Goal: Task Accomplishment & Management: Use online tool/utility

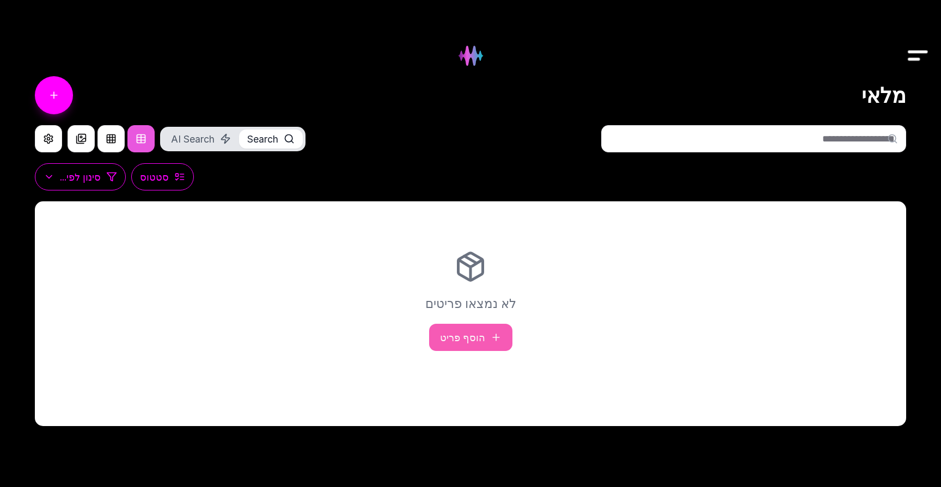
click at [650, 148] on input "text" at bounding box center [753, 138] width 305 height 27
click at [898, 60] on div at bounding box center [470, 38] width 941 height 76
click at [916, 60] on img "Drawer" at bounding box center [917, 56] width 24 height 42
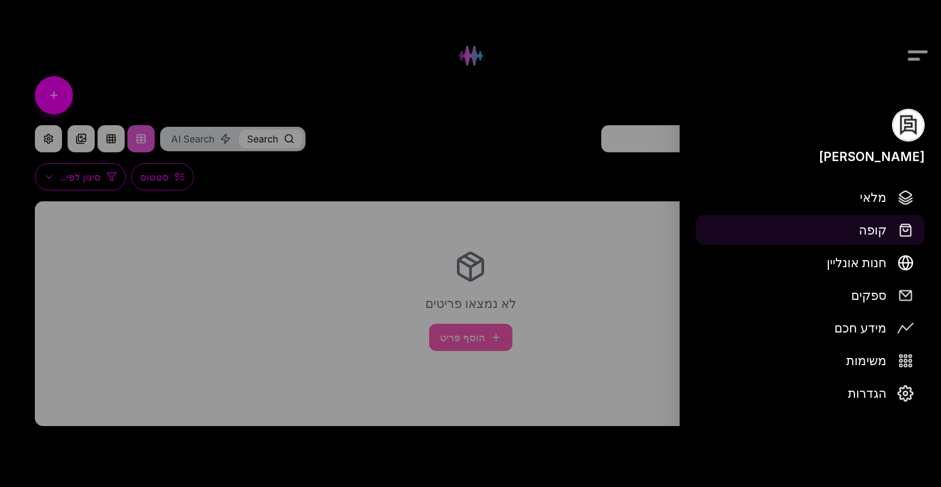
click at [883, 230] on span "קופה" at bounding box center [872, 229] width 28 height 19
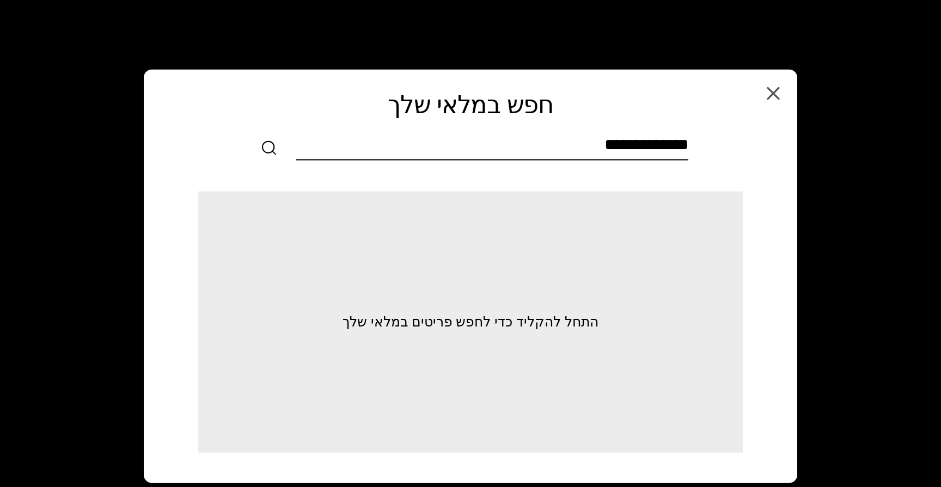
click at [642, 146] on input "text" at bounding box center [492, 146] width 392 height 24
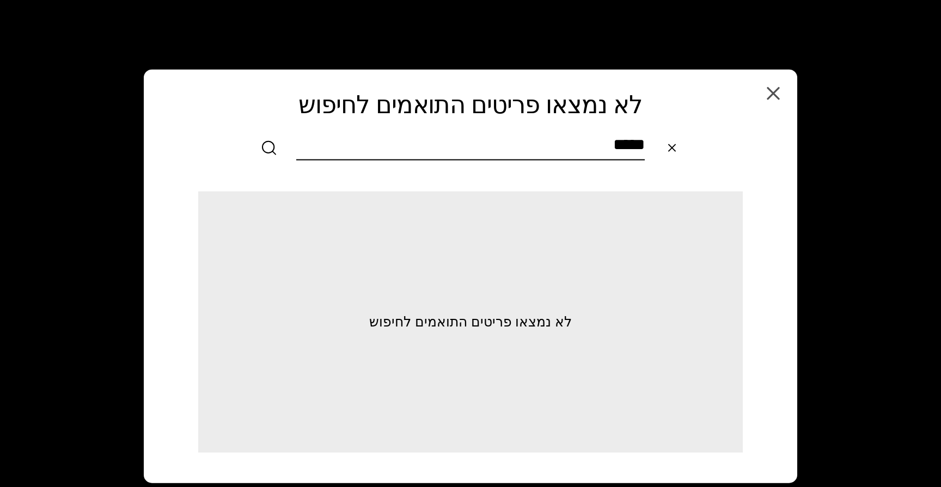
type input "*****"
click at [772, 87] on icon "button" at bounding box center [773, 93] width 22 height 22
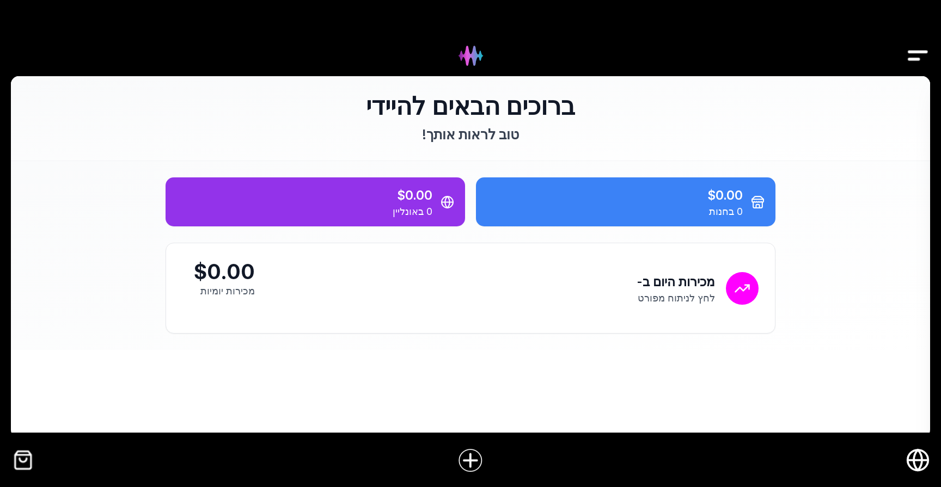
click at [752, 57] on div at bounding box center [470, 38] width 941 height 76
click at [554, 24] on div at bounding box center [470, 38] width 544 height 33
click at [929, 58] on div at bounding box center [470, 38] width 941 height 76
click at [917, 61] on img "Drawer" at bounding box center [917, 56] width 24 height 42
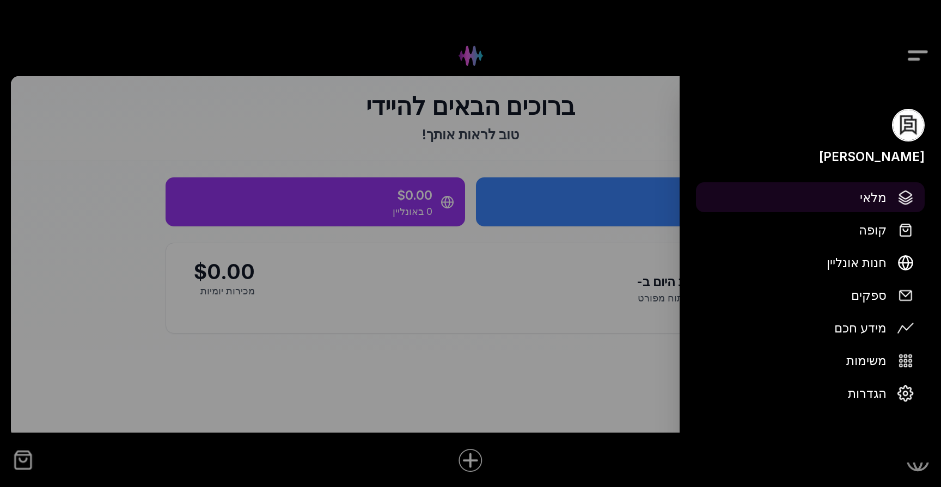
click at [878, 198] on span "מלאי" at bounding box center [872, 197] width 27 height 19
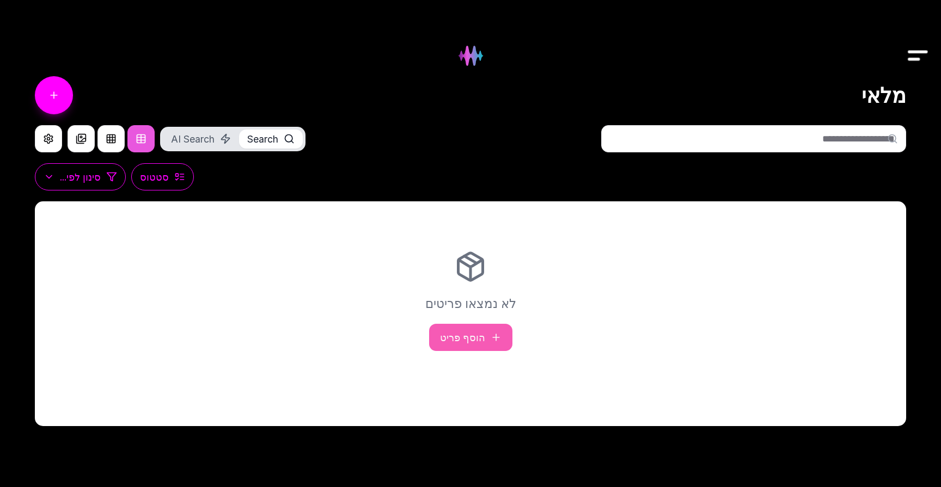
click at [918, 47] on img "Drawer" at bounding box center [917, 56] width 24 height 42
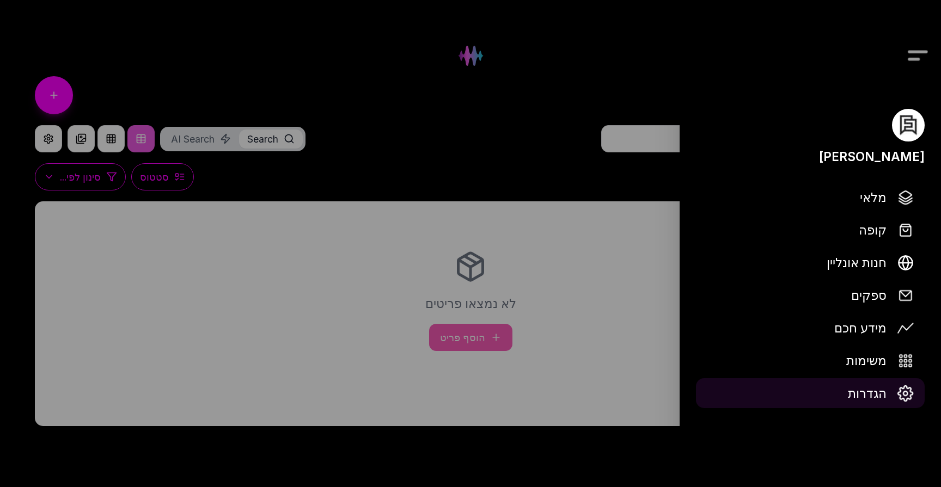
click at [866, 389] on span "הגדרות" at bounding box center [866, 393] width 39 height 19
